Goal: Task Accomplishment & Management: Use online tool/utility

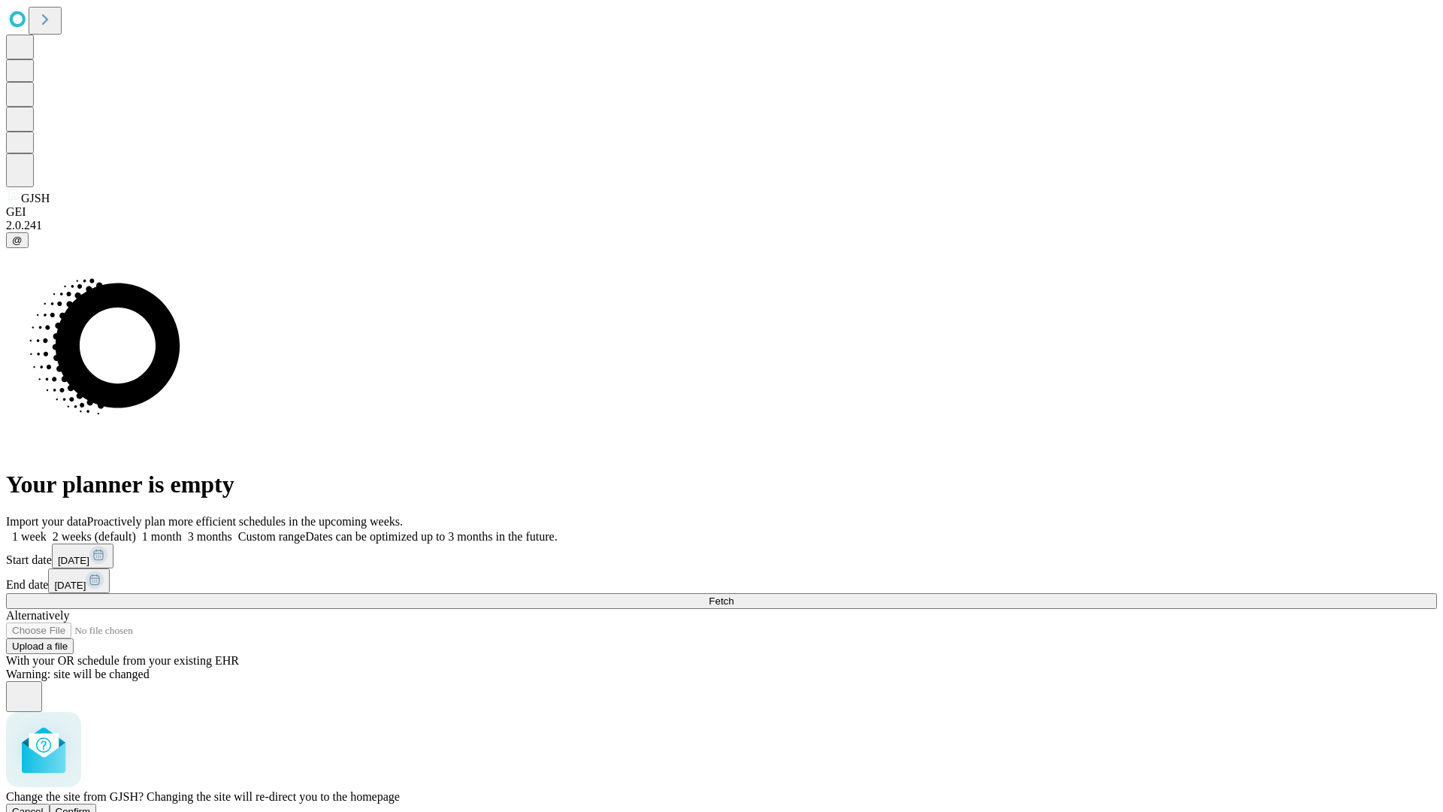
click at [91, 806] on span "Confirm" at bounding box center [73, 811] width 35 height 11
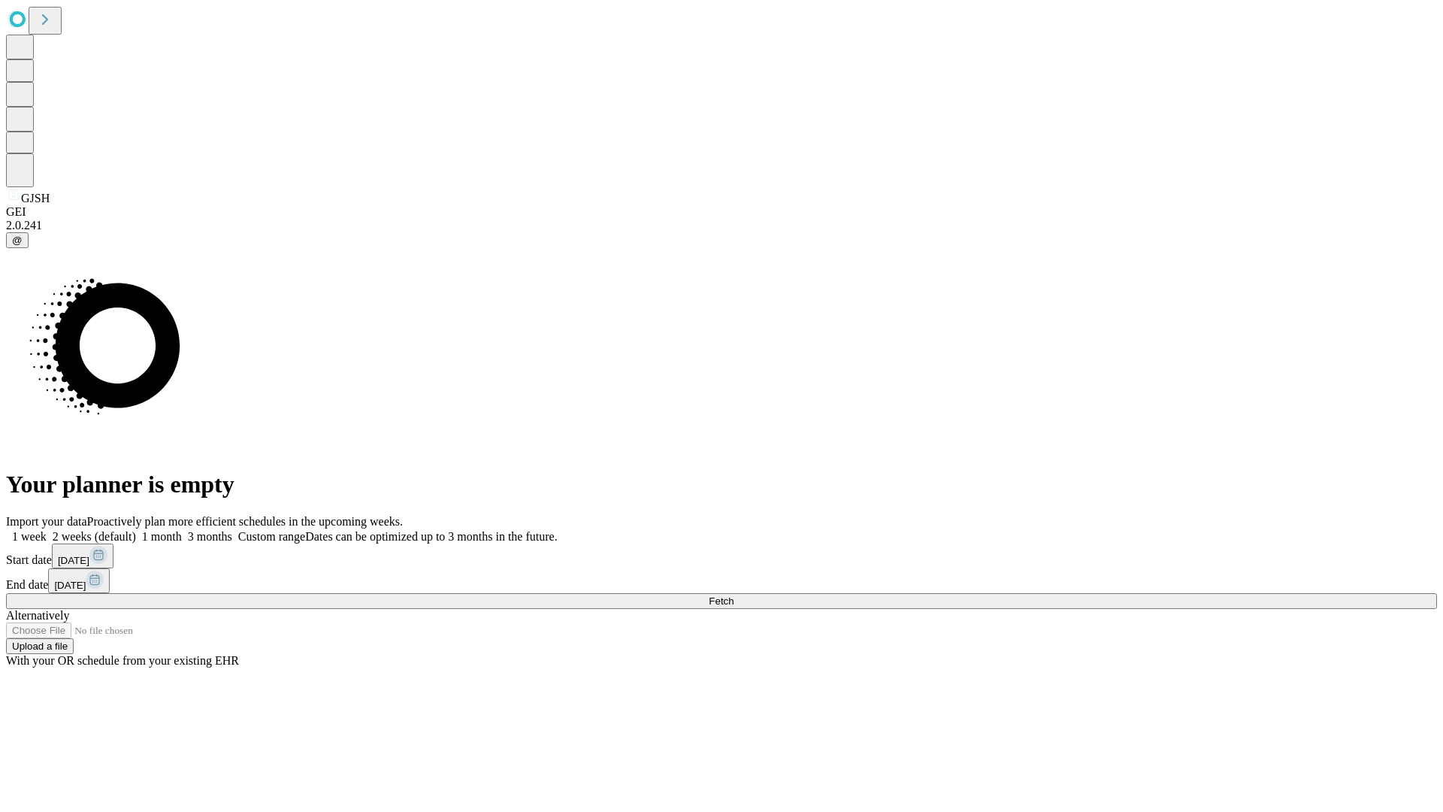
click at [136, 530] on label "2 weeks (default)" at bounding box center [91, 536] width 89 height 13
click at [734, 595] on span "Fetch" at bounding box center [721, 600] width 25 height 11
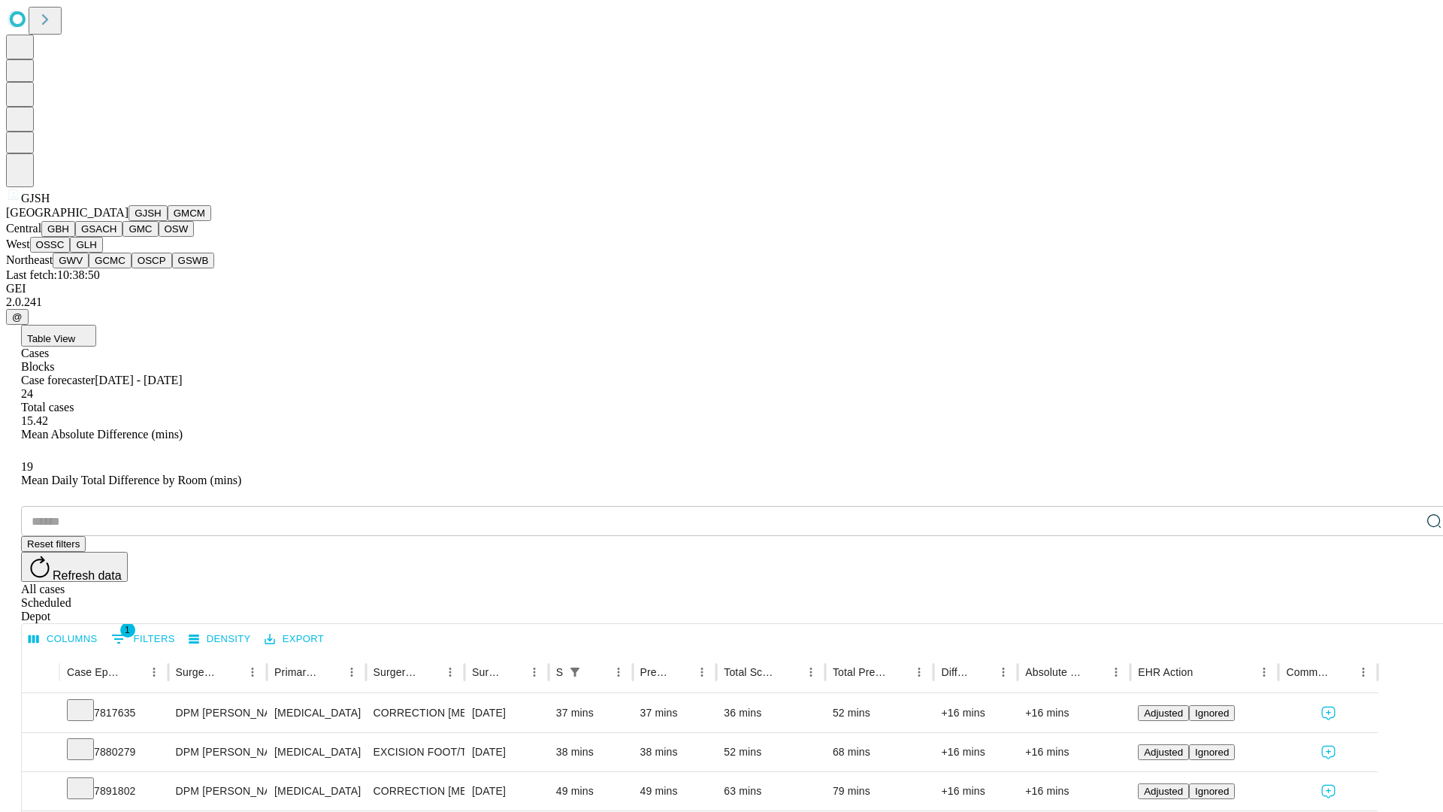
click at [168, 221] on button "GMCM" at bounding box center [190, 213] width 44 height 16
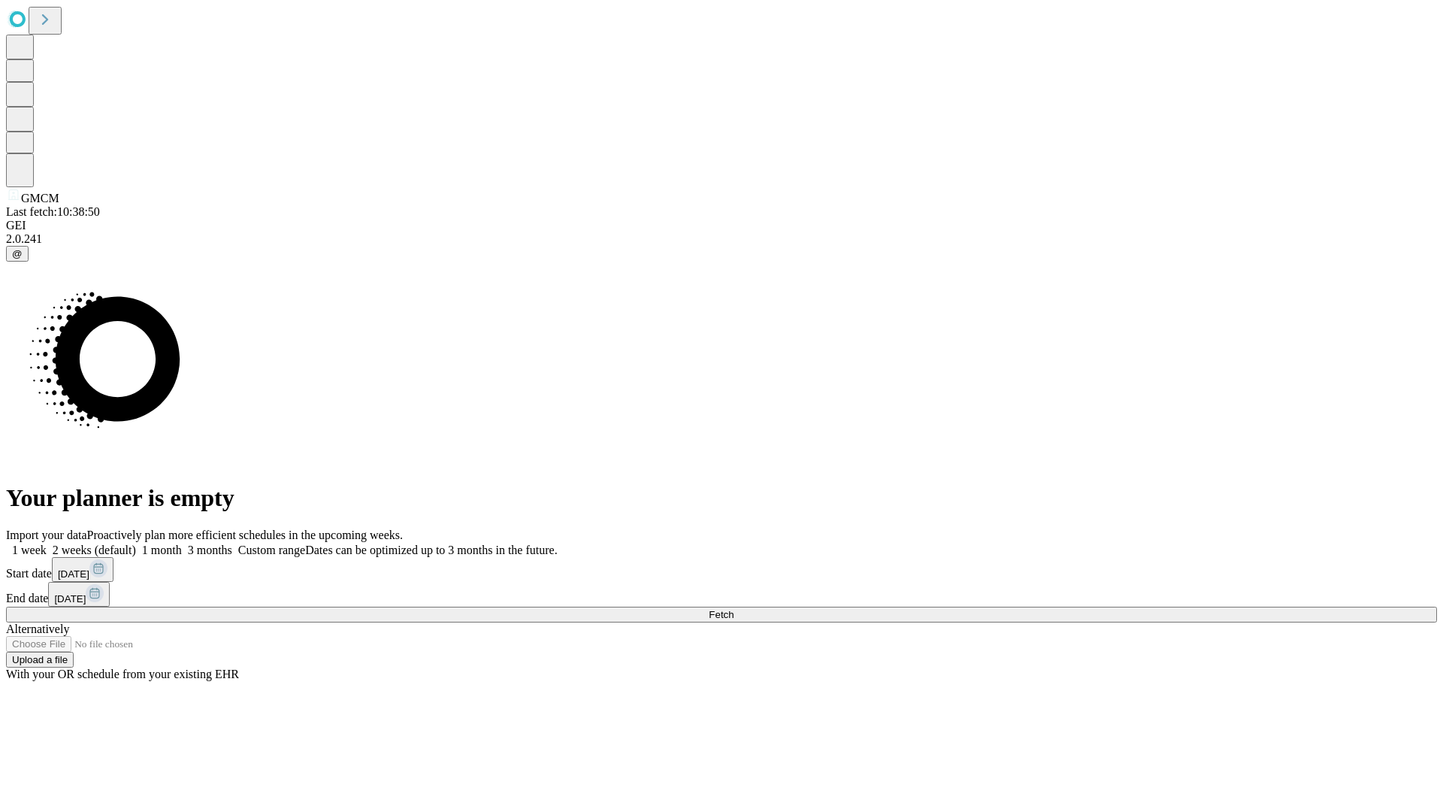
click at [136, 543] on label "2 weeks (default)" at bounding box center [91, 549] width 89 height 13
click at [734, 609] on span "Fetch" at bounding box center [721, 614] width 25 height 11
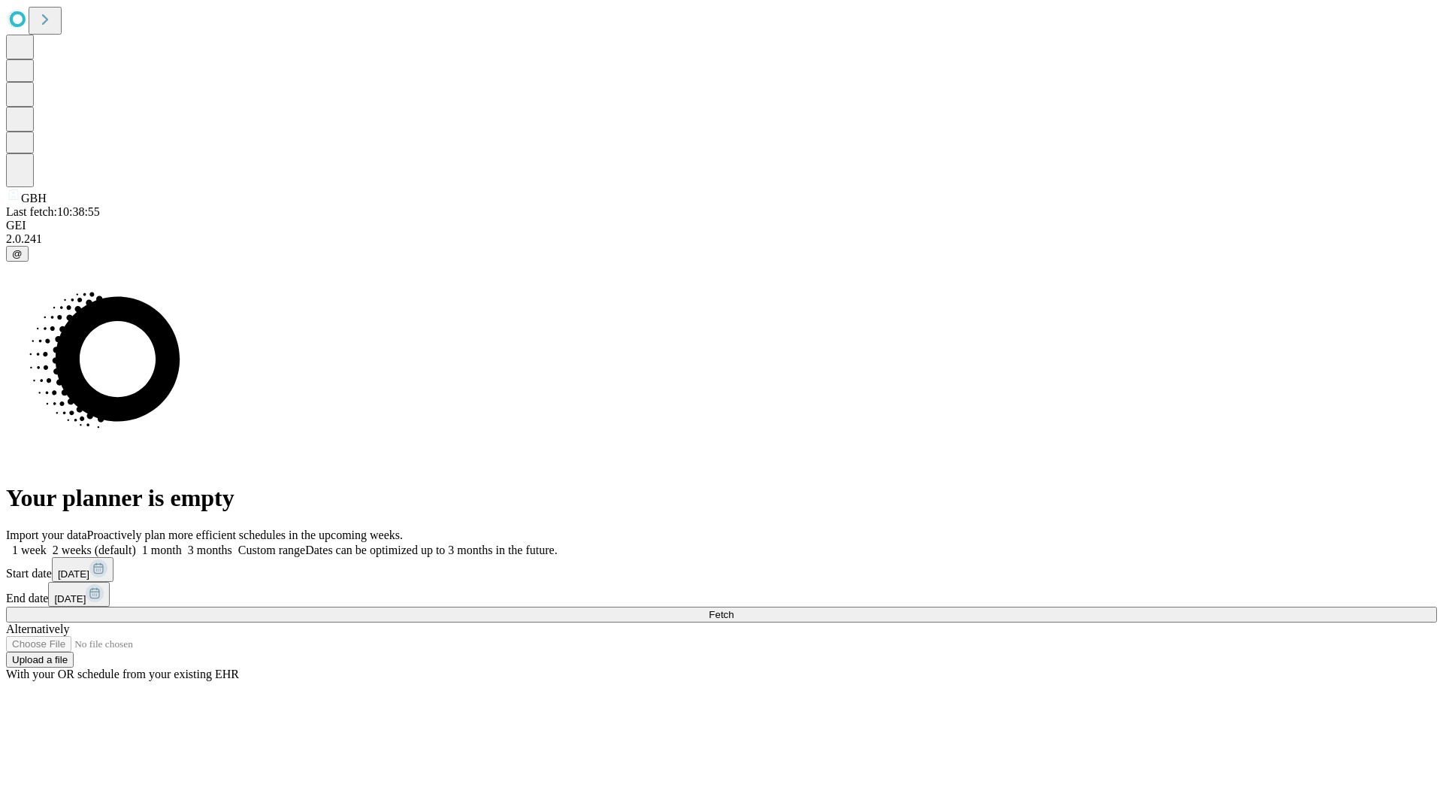
click at [136, 543] on label "2 weeks (default)" at bounding box center [91, 549] width 89 height 13
click at [734, 609] on span "Fetch" at bounding box center [721, 614] width 25 height 11
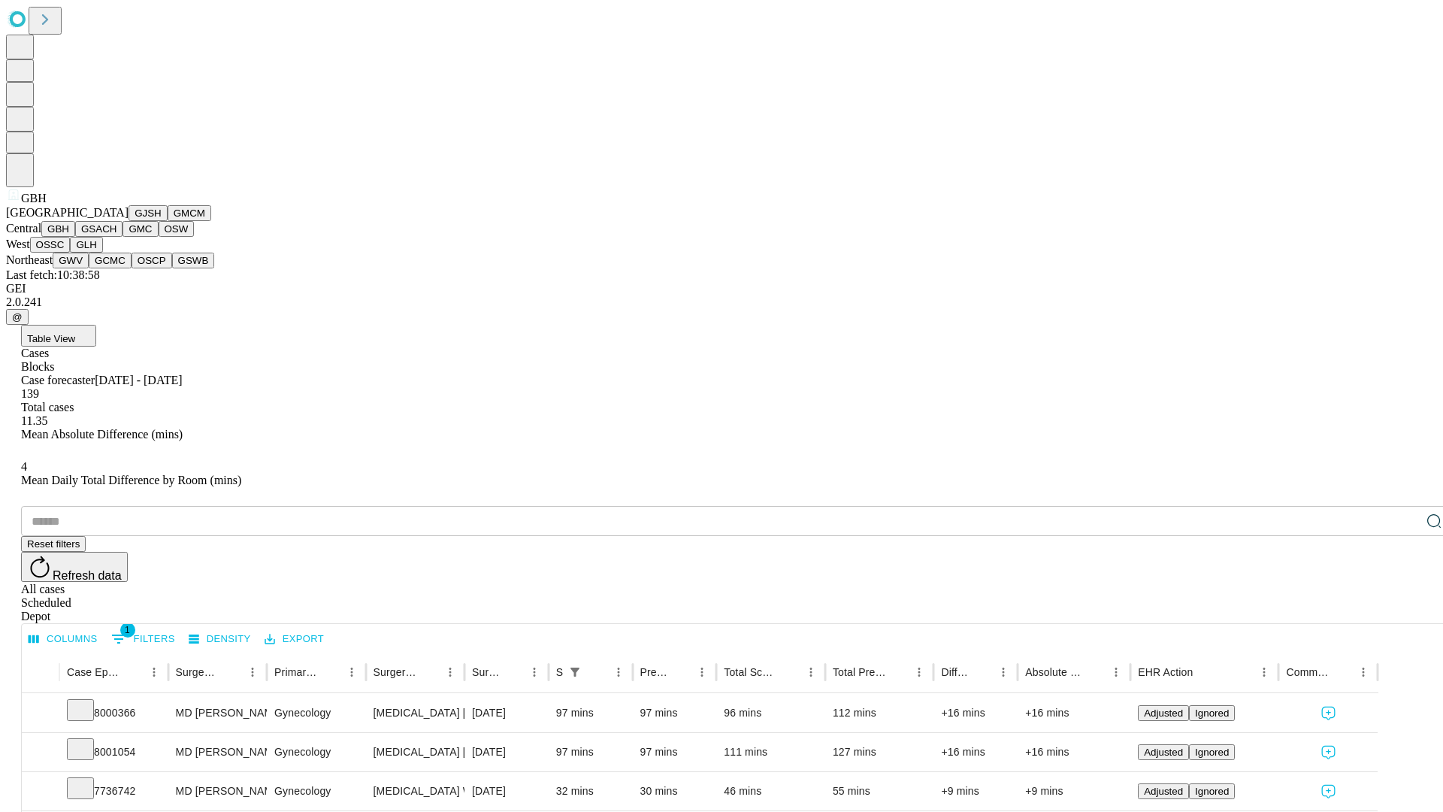
click at [117, 237] on button "GSACH" at bounding box center [98, 229] width 47 height 16
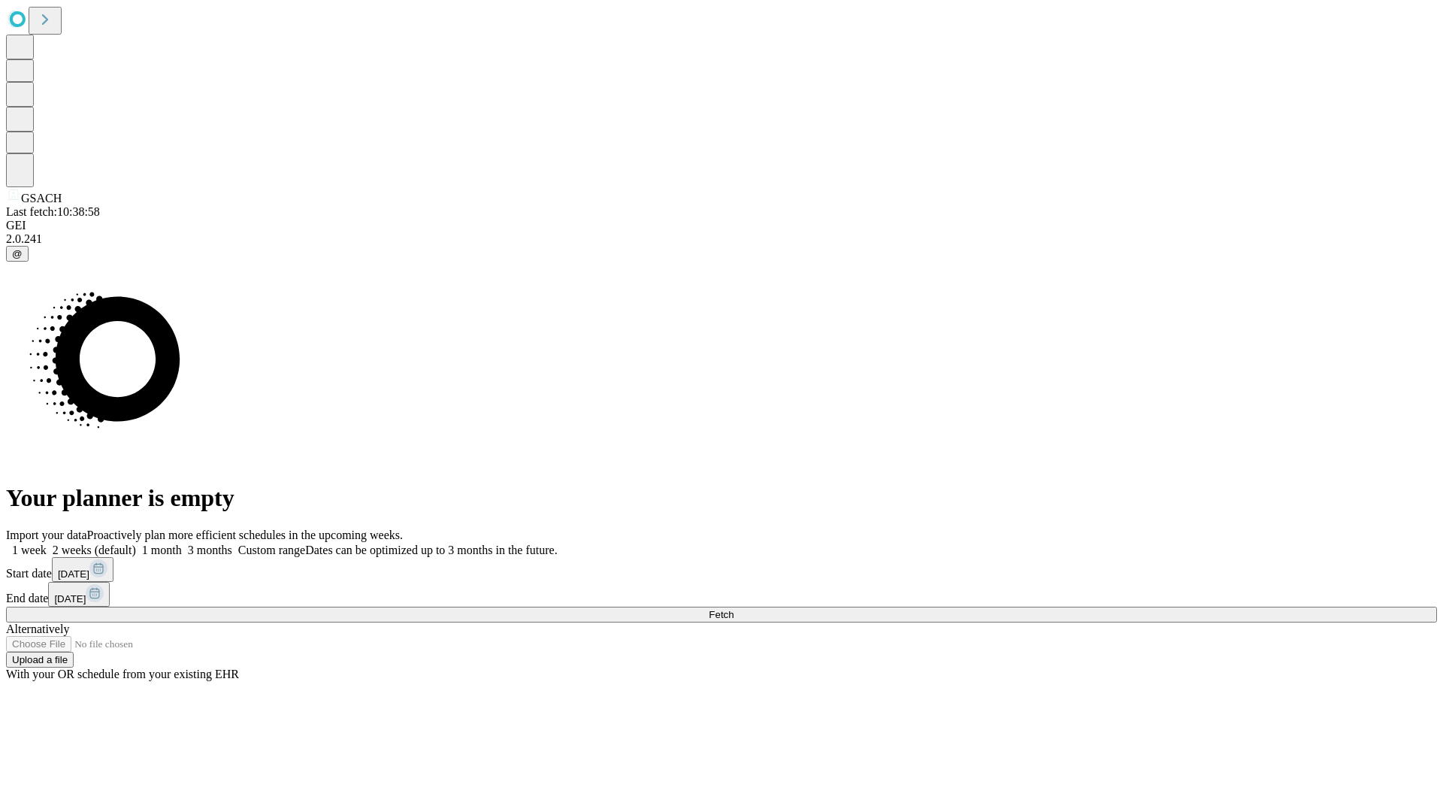
click at [136, 543] on label "2 weeks (default)" at bounding box center [91, 549] width 89 height 13
click at [734, 609] on span "Fetch" at bounding box center [721, 614] width 25 height 11
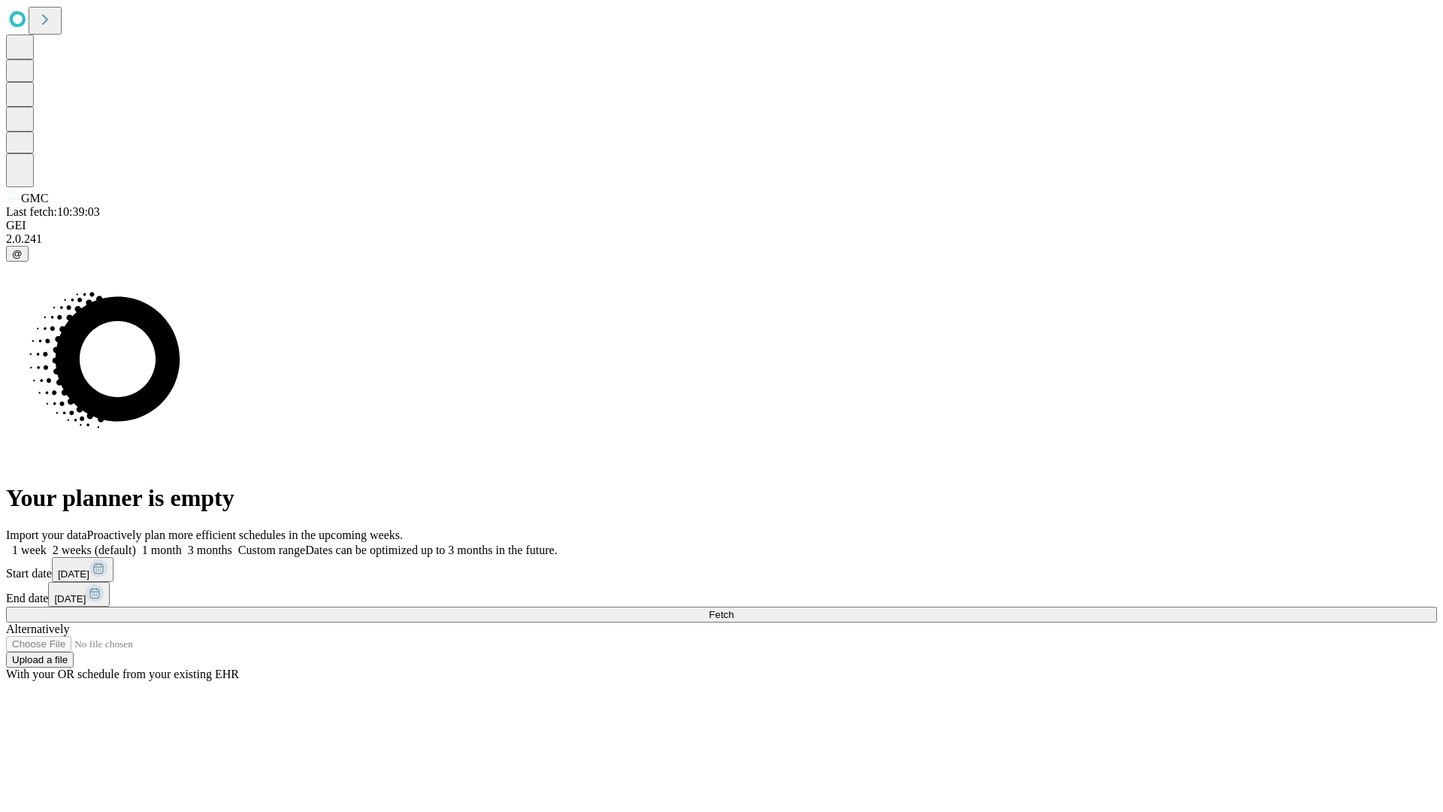
click at [136, 543] on label "2 weeks (default)" at bounding box center [91, 549] width 89 height 13
click at [734, 609] on span "Fetch" at bounding box center [721, 614] width 25 height 11
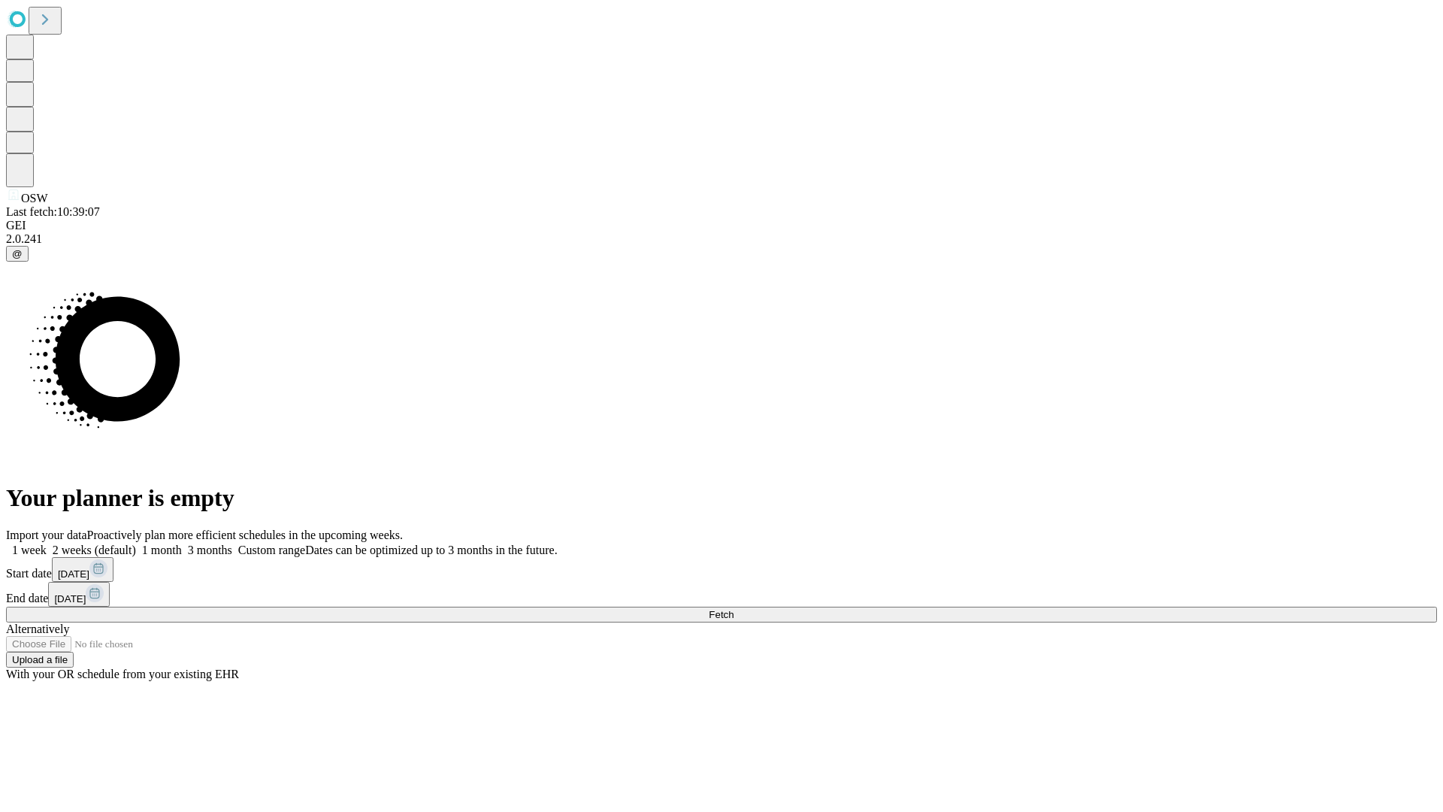
click at [734, 609] on span "Fetch" at bounding box center [721, 614] width 25 height 11
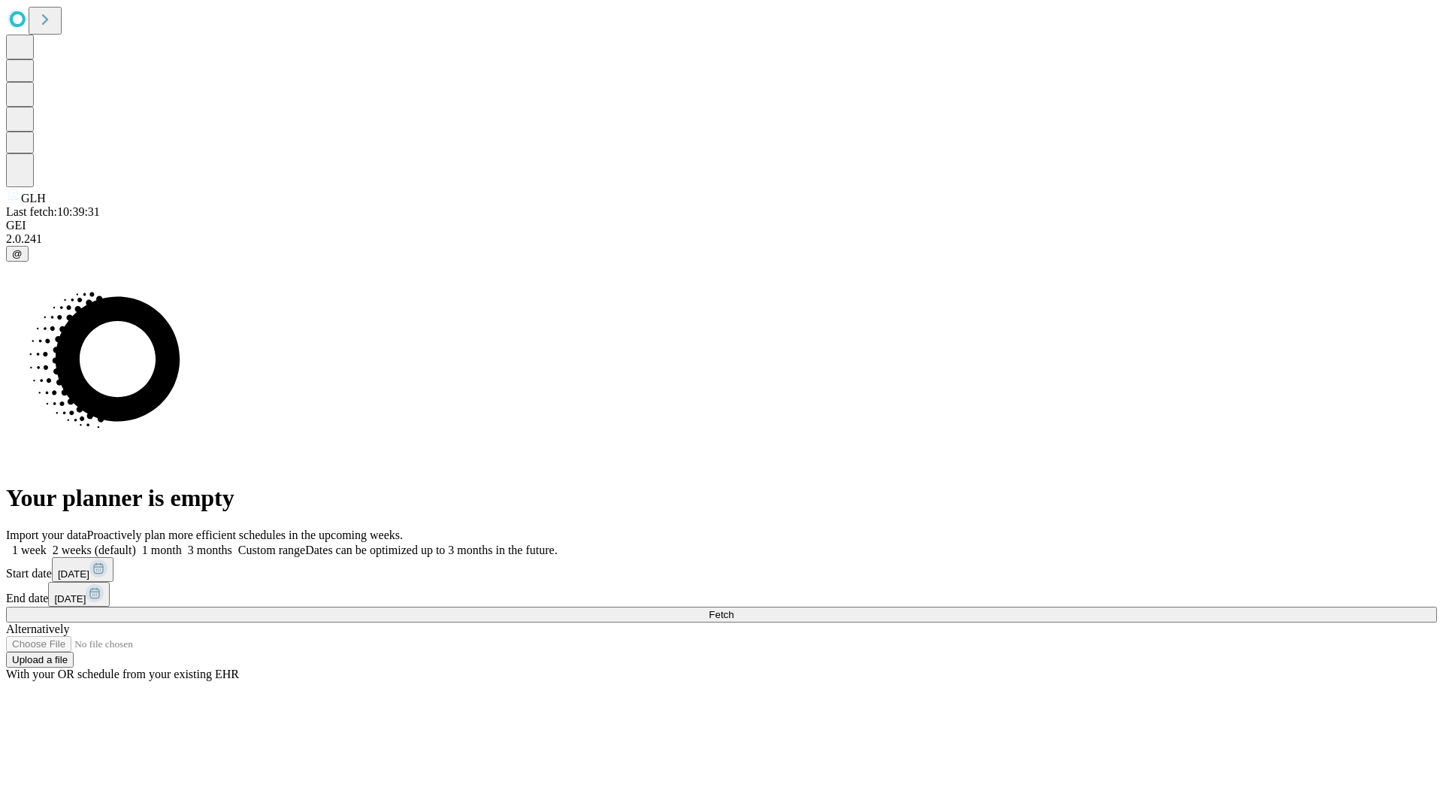
click at [136, 543] on label "2 weeks (default)" at bounding box center [91, 549] width 89 height 13
click at [734, 609] on span "Fetch" at bounding box center [721, 614] width 25 height 11
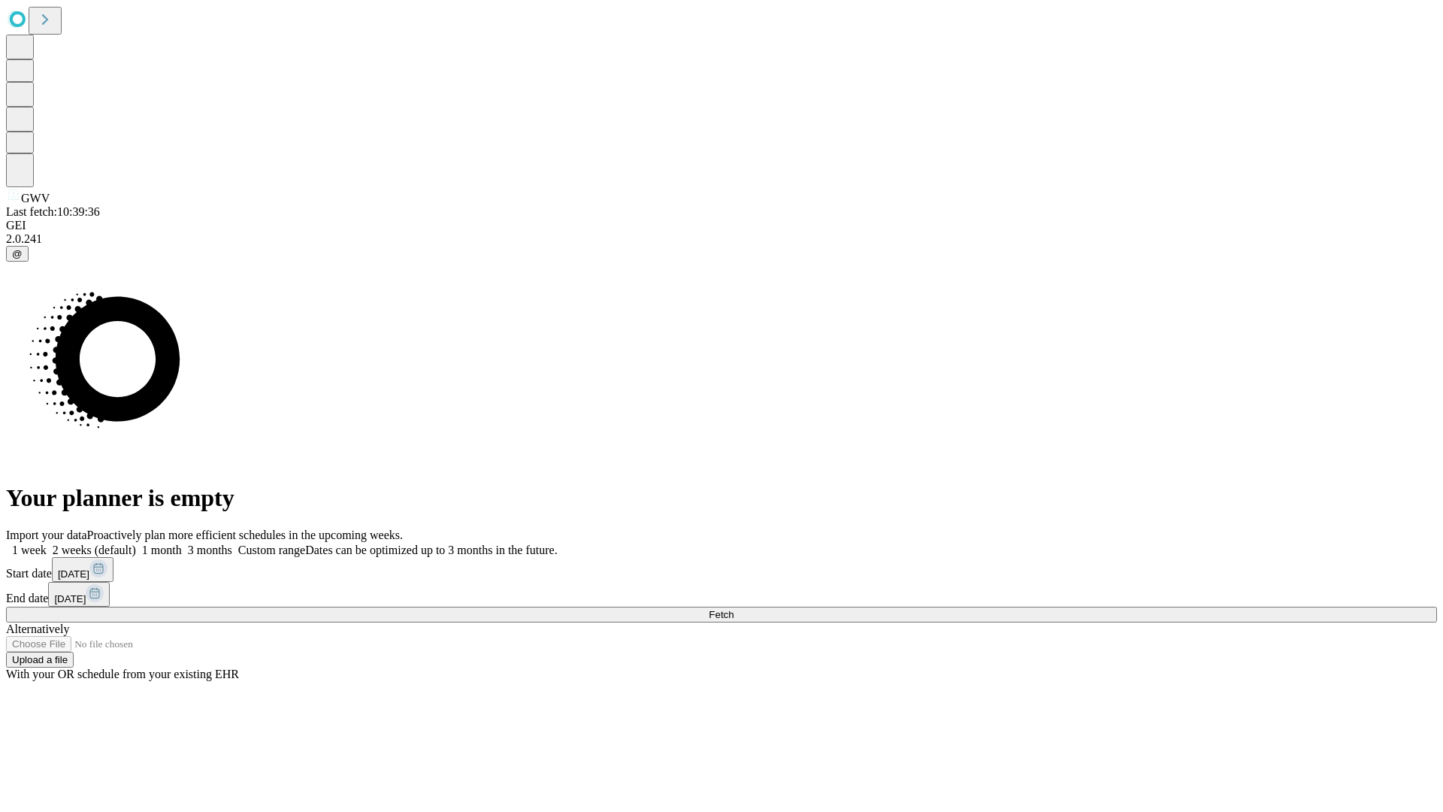
click at [734, 609] on span "Fetch" at bounding box center [721, 614] width 25 height 11
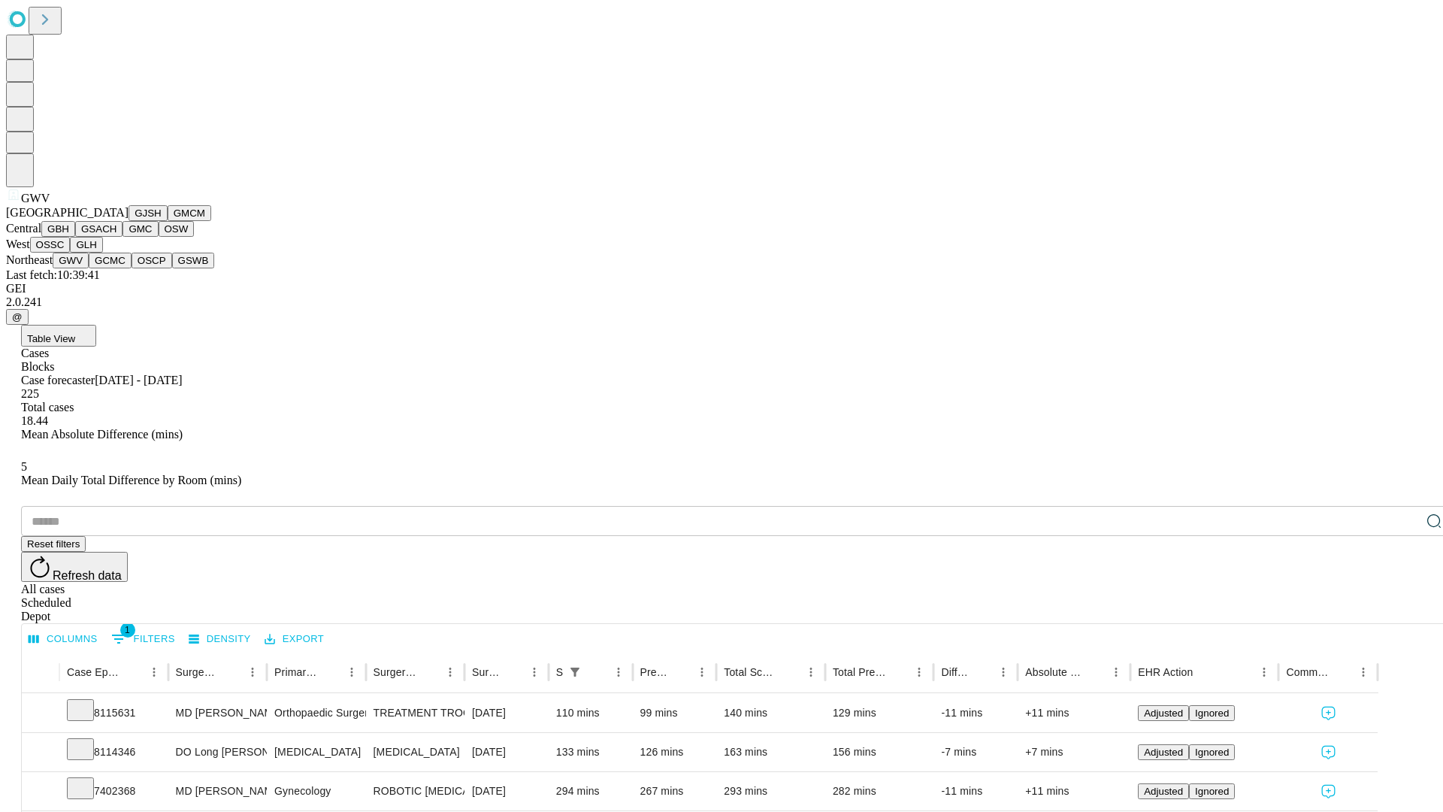
click at [117, 268] on button "GCMC" at bounding box center [110, 261] width 43 height 16
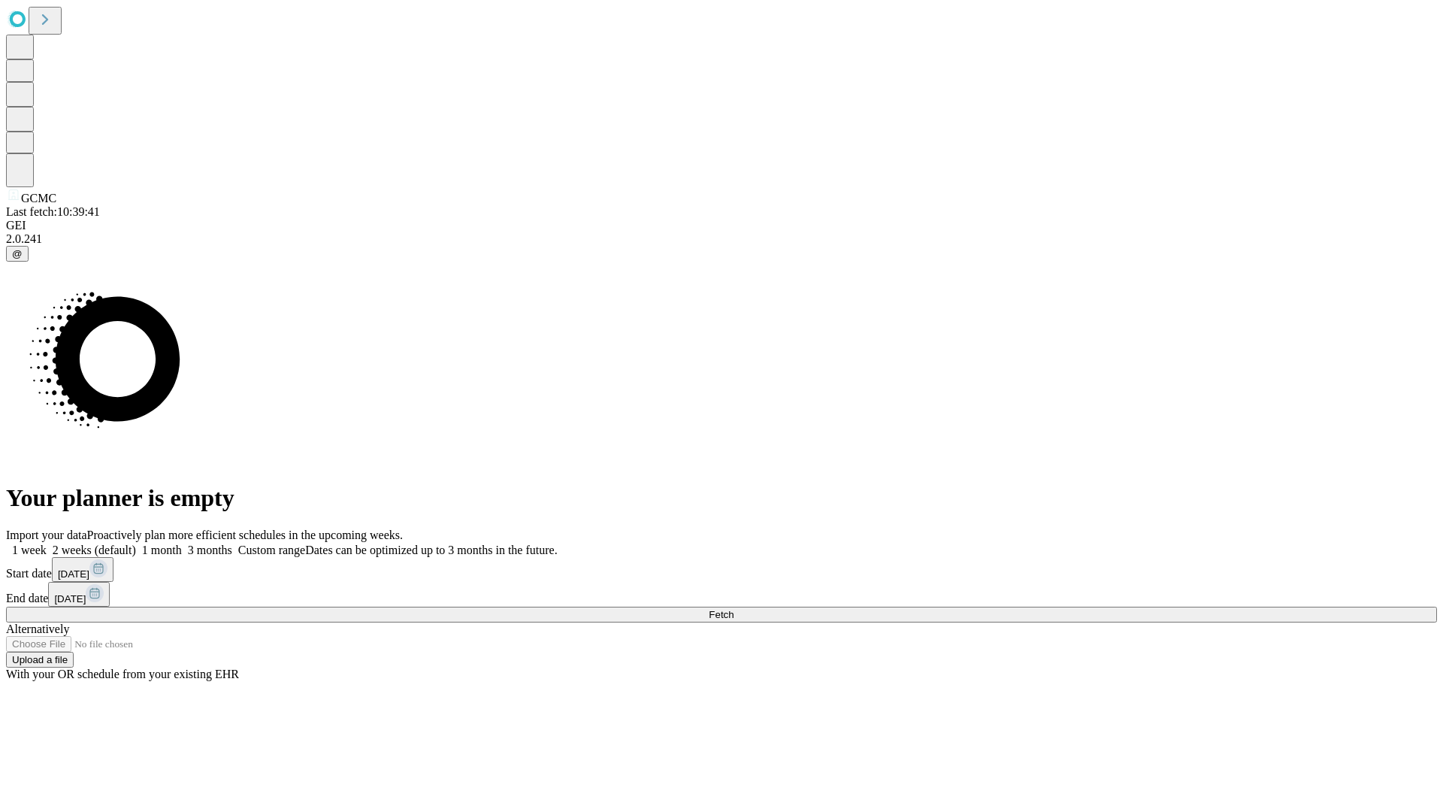
click at [136, 543] on label "2 weeks (default)" at bounding box center [91, 549] width 89 height 13
click at [734, 609] on span "Fetch" at bounding box center [721, 614] width 25 height 11
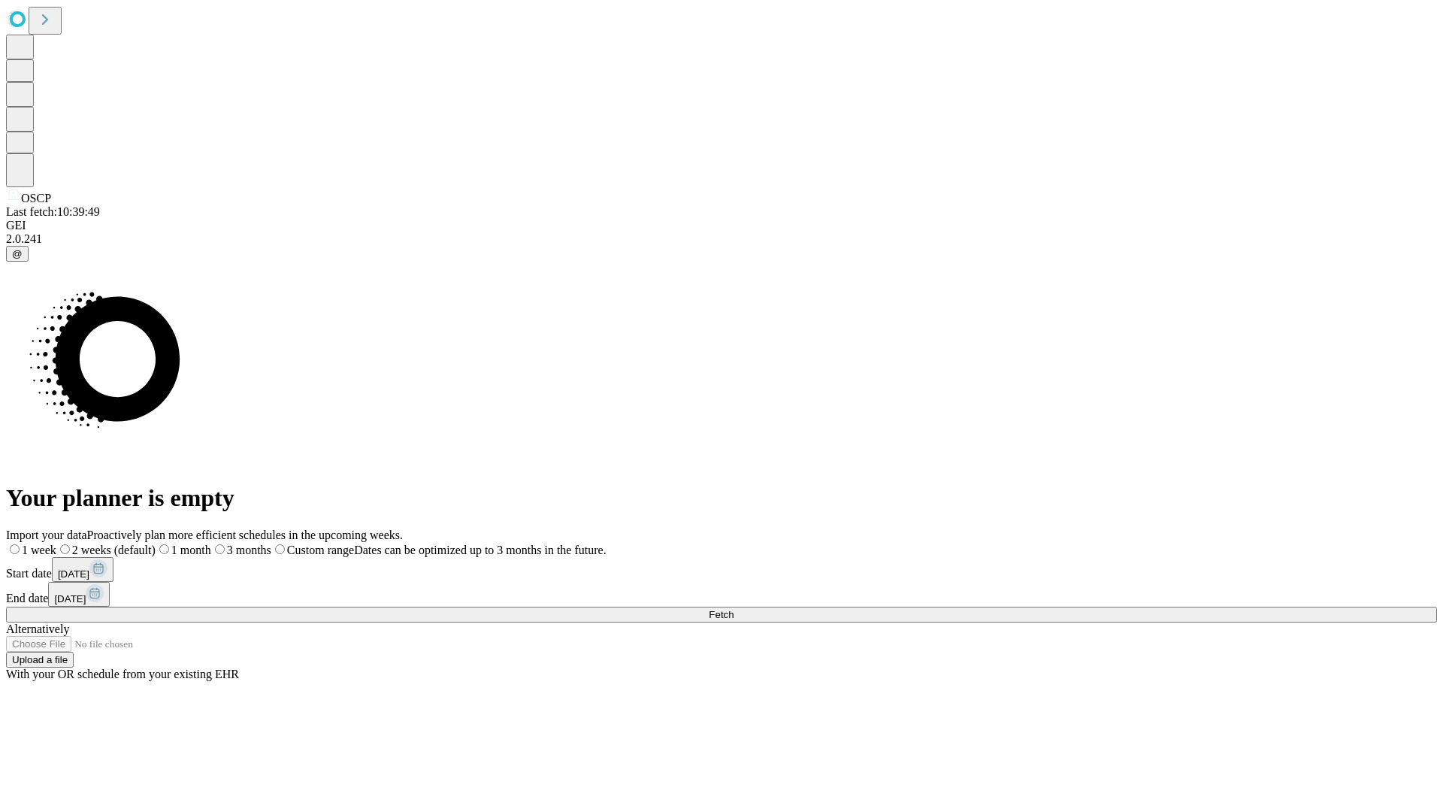
click at [156, 543] on label "2 weeks (default)" at bounding box center [105, 549] width 99 height 13
click at [734, 609] on span "Fetch" at bounding box center [721, 614] width 25 height 11
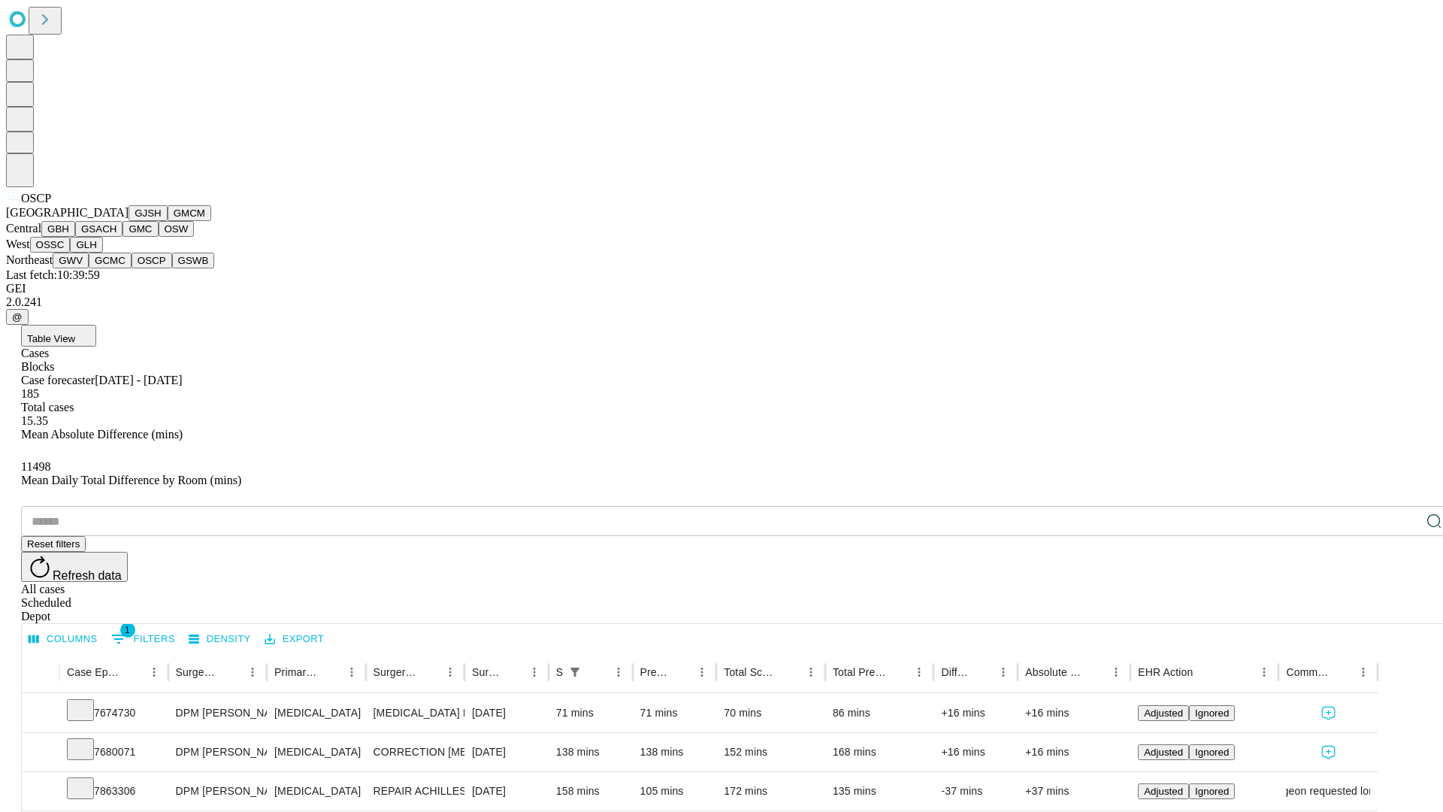
click at [172, 268] on button "GSWB" at bounding box center [193, 261] width 43 height 16
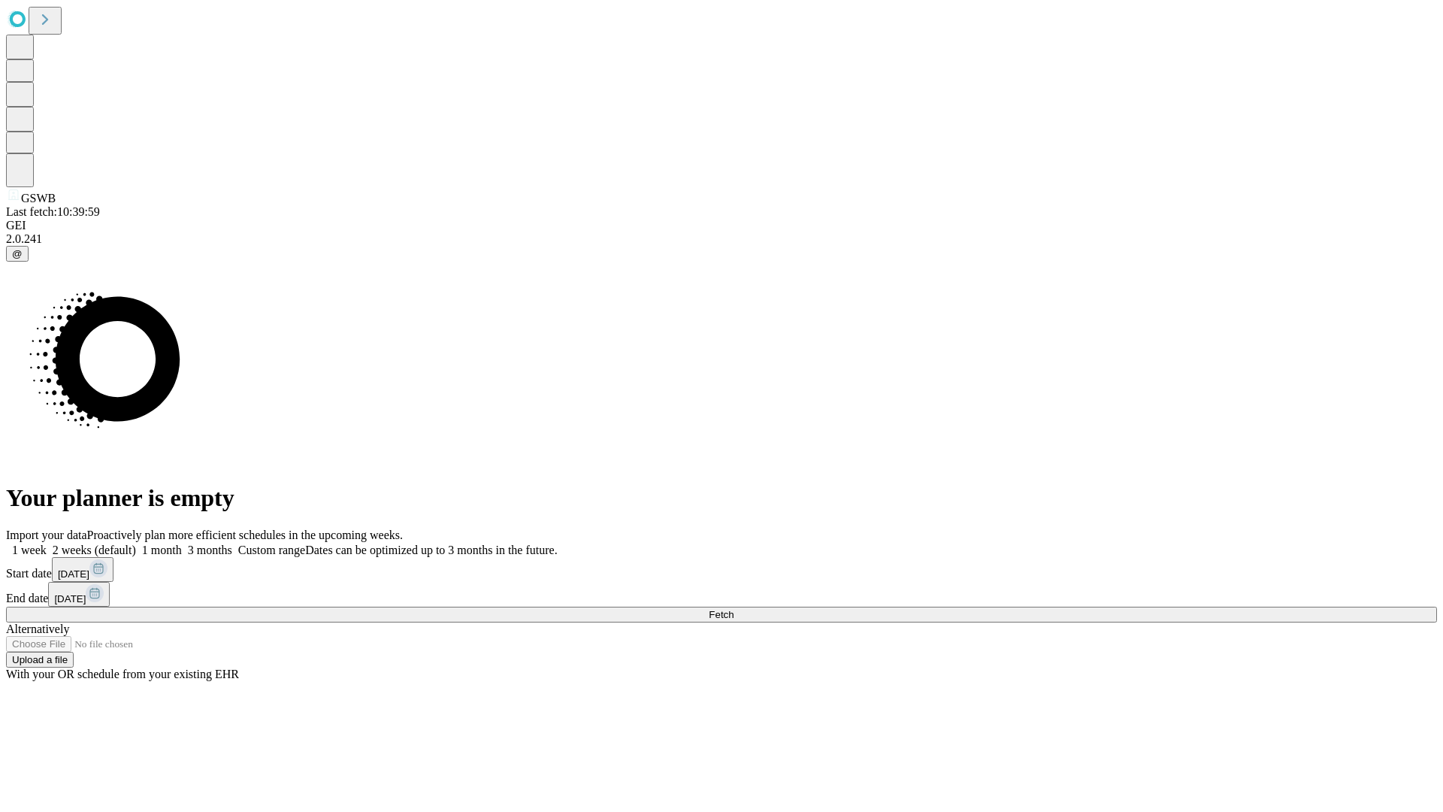
click at [136, 543] on label "2 weeks (default)" at bounding box center [91, 549] width 89 height 13
click at [734, 609] on span "Fetch" at bounding box center [721, 614] width 25 height 11
